Goal: Task Accomplishment & Management: Use online tool/utility

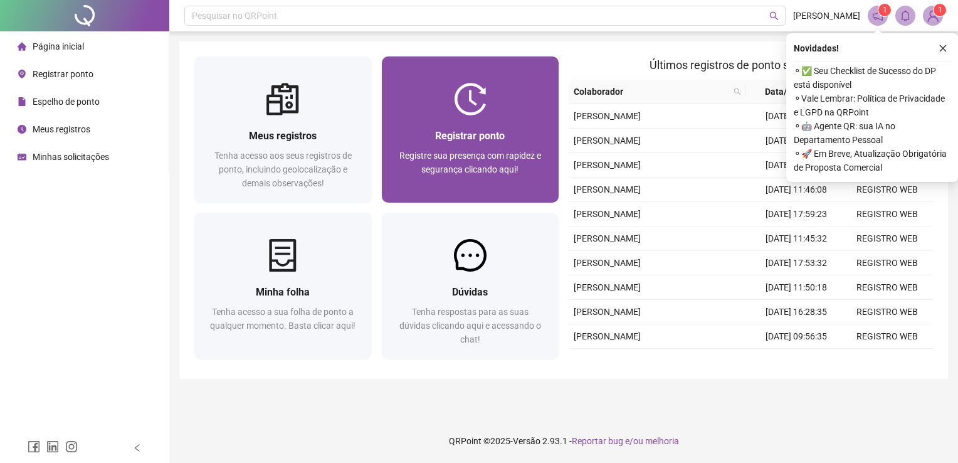
click at [475, 150] on span "Registre sua presença com rapidez e segurança clicando aqui!" at bounding box center [470, 162] width 142 height 24
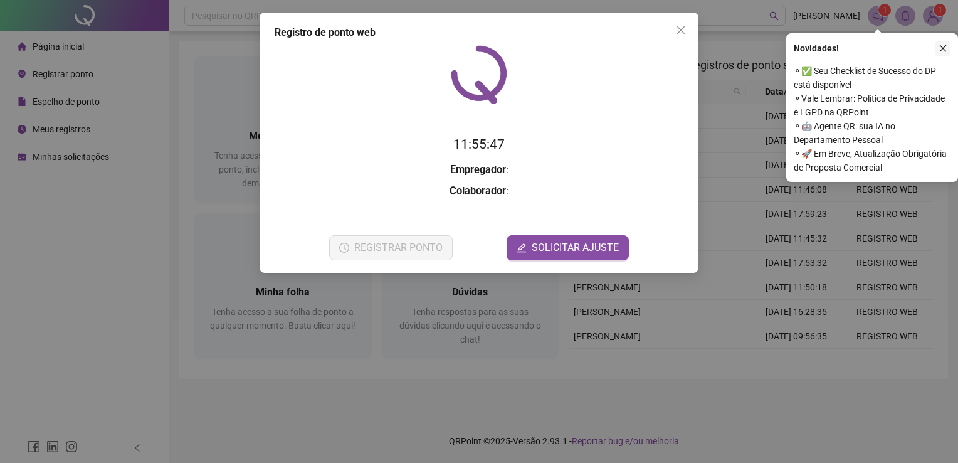
click at [944, 50] on icon "close" at bounding box center [942, 48] width 9 height 9
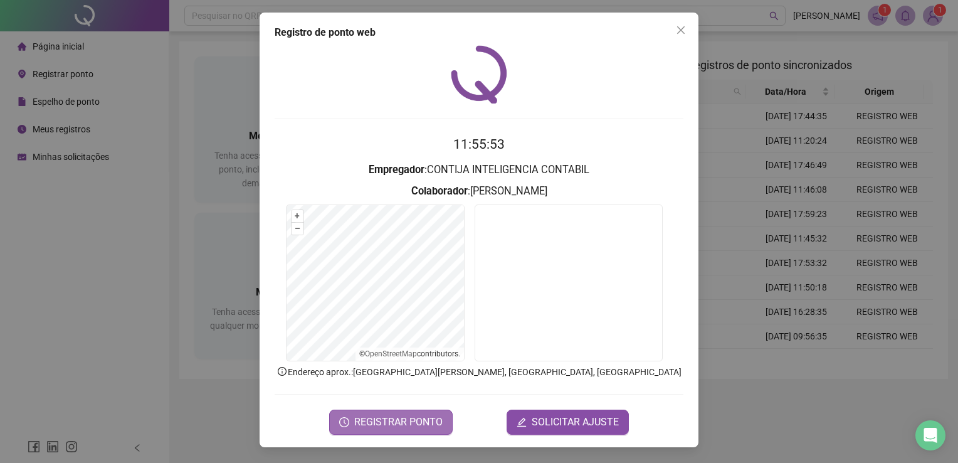
click at [397, 419] on span "REGISTRAR PONTO" at bounding box center [398, 421] width 88 height 15
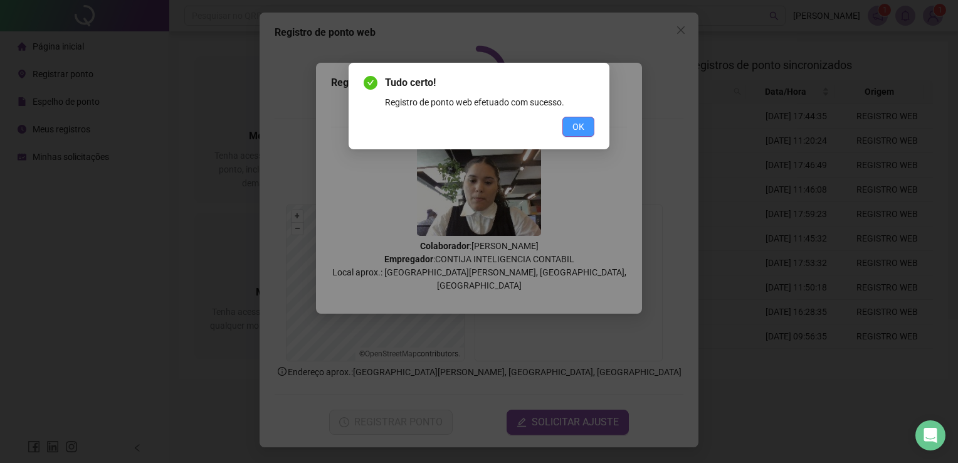
click at [577, 127] on span "OK" at bounding box center [578, 127] width 12 height 14
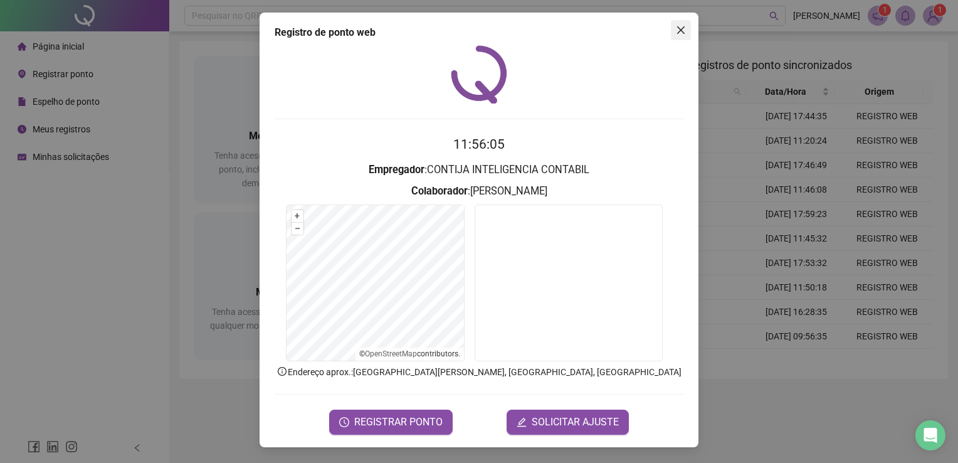
click at [685, 23] on button "Close" at bounding box center [681, 30] width 20 height 20
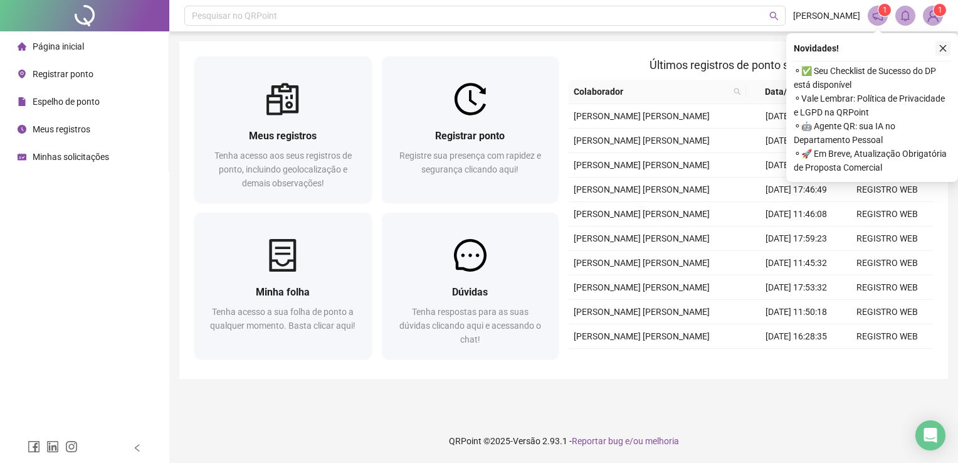
click at [946, 48] on icon "close" at bounding box center [942, 48] width 9 height 9
